Goal: Transaction & Acquisition: Register for event/course

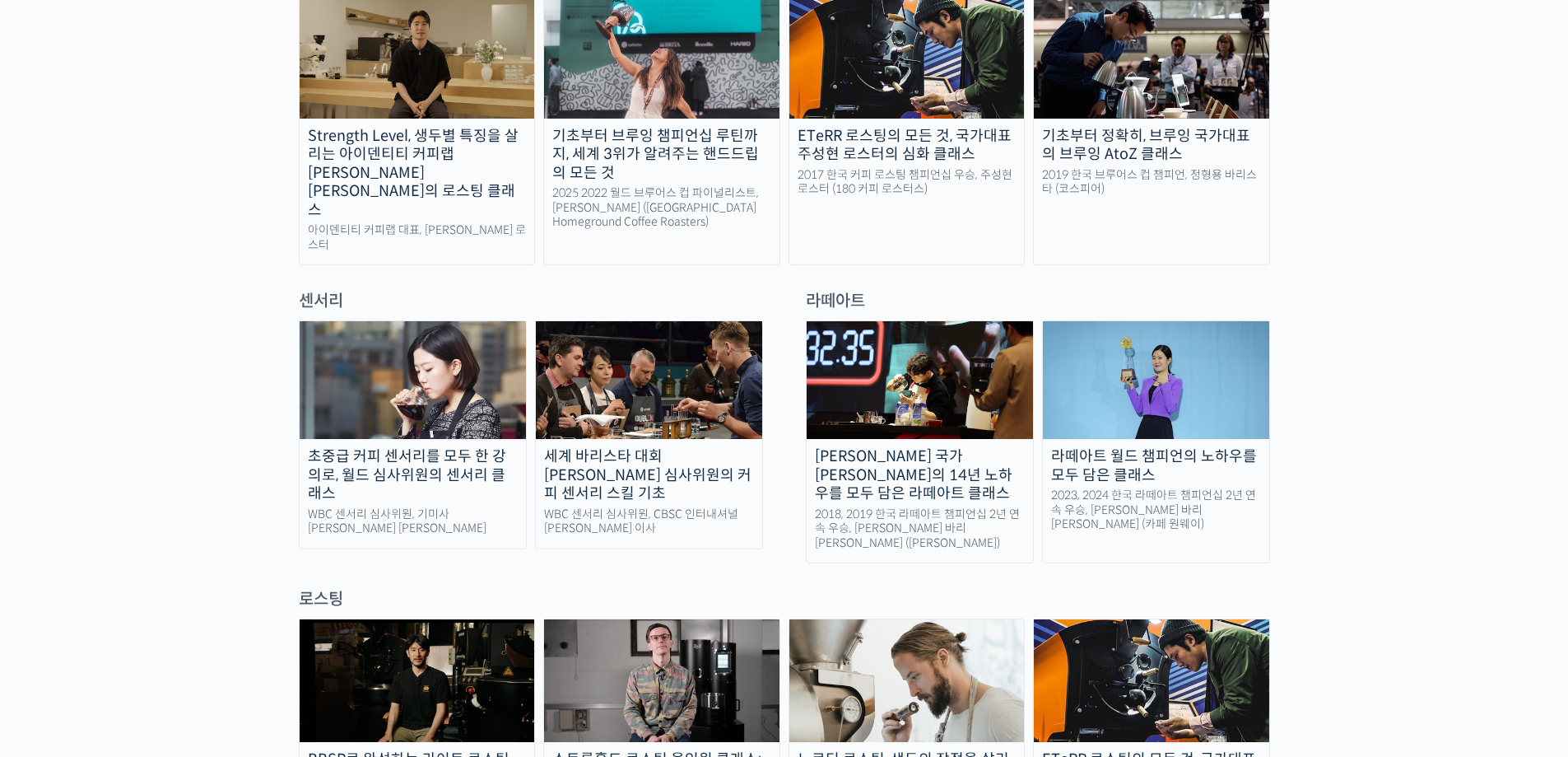
scroll to position [988, 0]
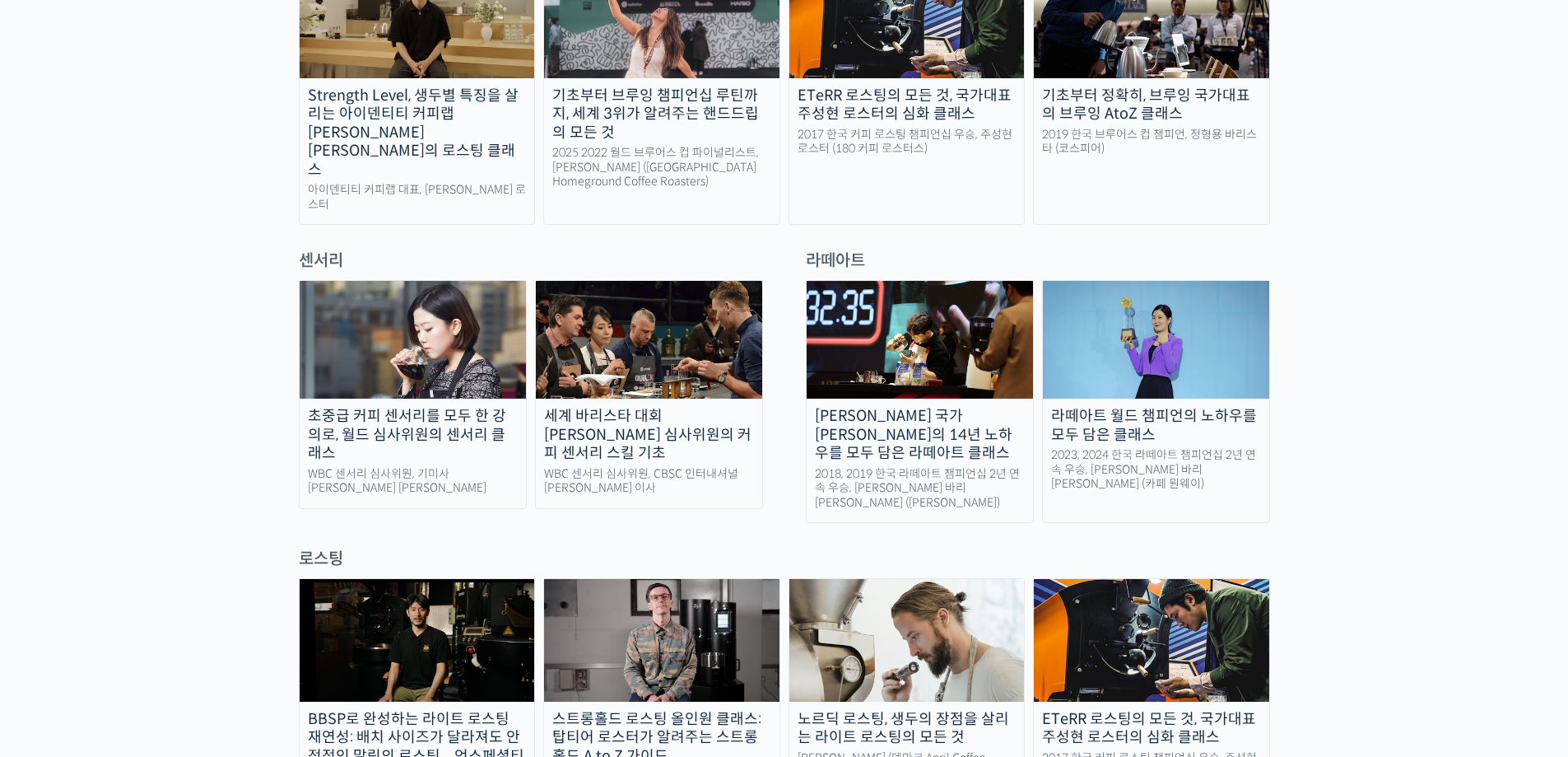
click at [1179, 408] on div "라떼아트 월드 챔피언의 노하우를 모두 담은 클래스" at bounding box center [1156, 425] width 227 height 37
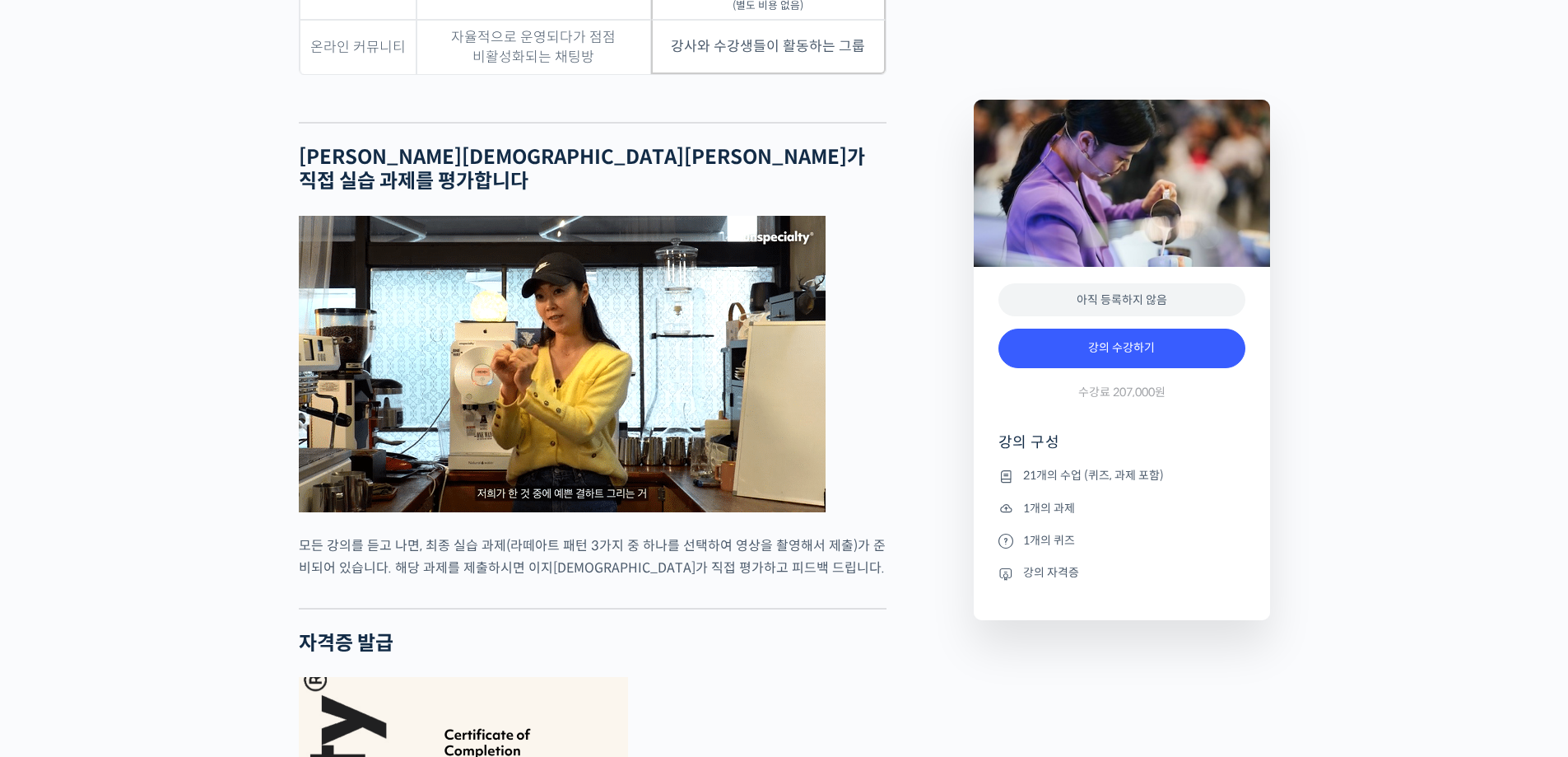
scroll to position [5435, 0]
